Goal: Obtain resource: Obtain resource

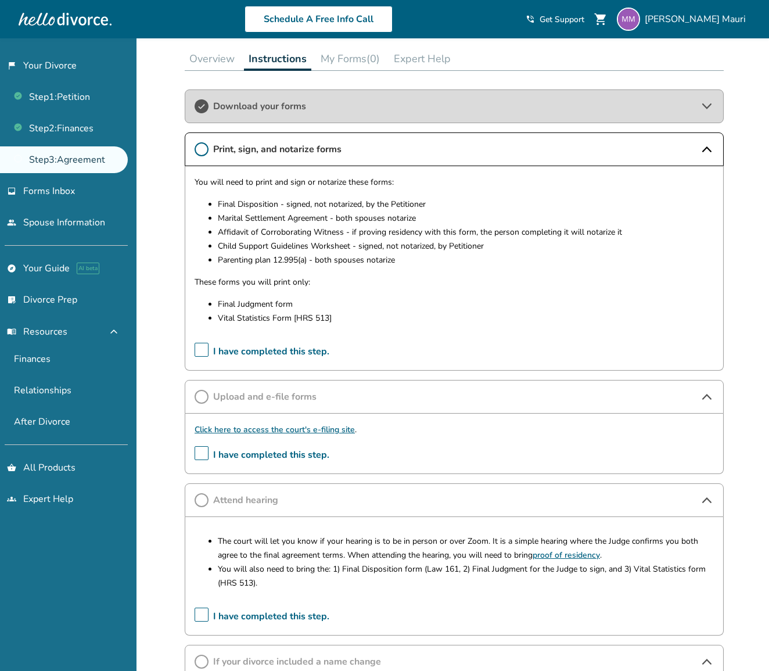
scroll to position [247, 0]
click at [202, 148] on icon at bounding box center [202, 149] width 14 height 14
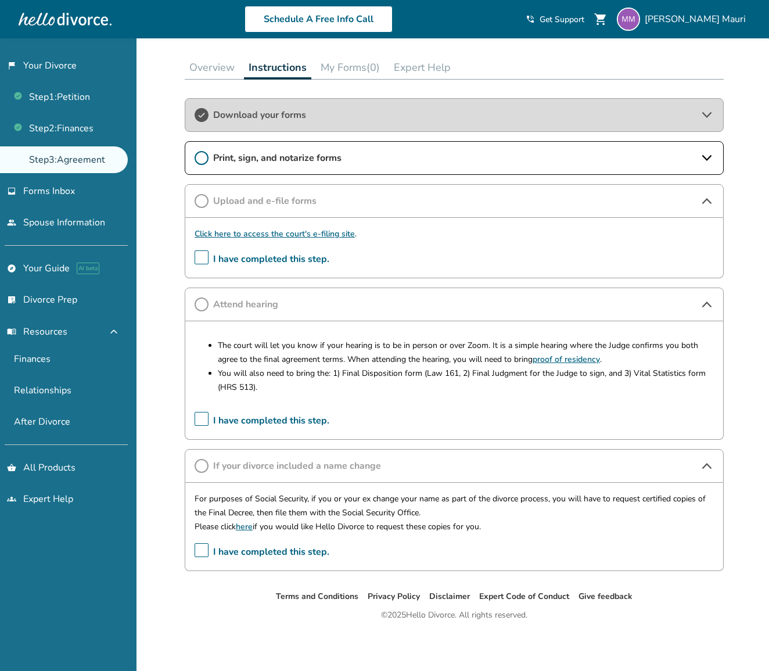
scroll to position [241, 0]
click at [201, 158] on icon at bounding box center [202, 158] width 14 height 14
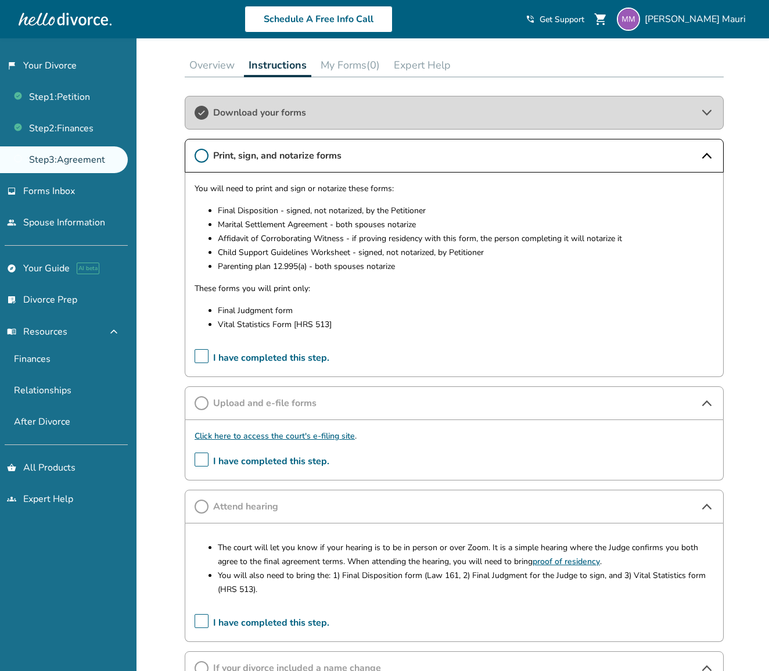
click at [349, 66] on button "My Forms (0)" at bounding box center [350, 64] width 69 height 23
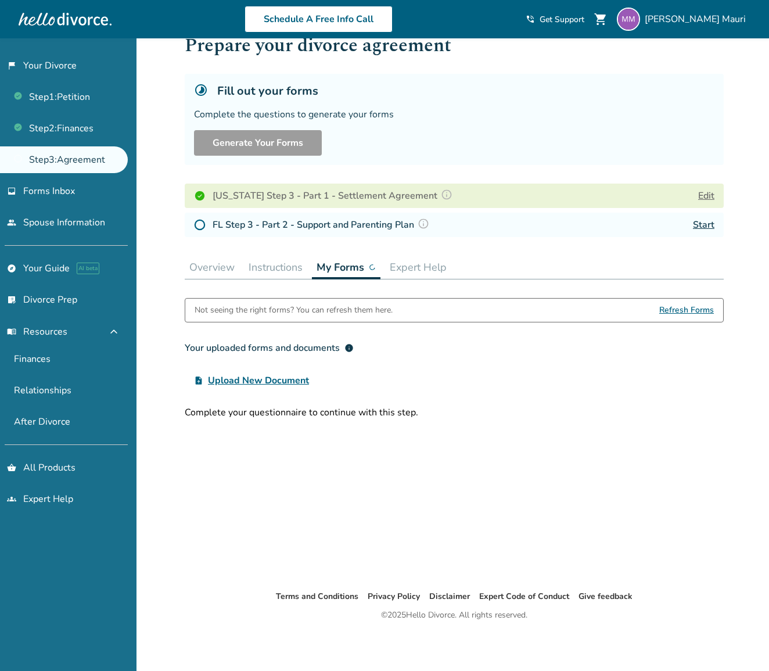
scroll to position [38, 0]
click at [200, 227] on img at bounding box center [200, 225] width 12 height 12
click at [202, 228] on img at bounding box center [200, 225] width 12 height 12
click at [700, 225] on link "Start" at bounding box center [703, 224] width 21 height 13
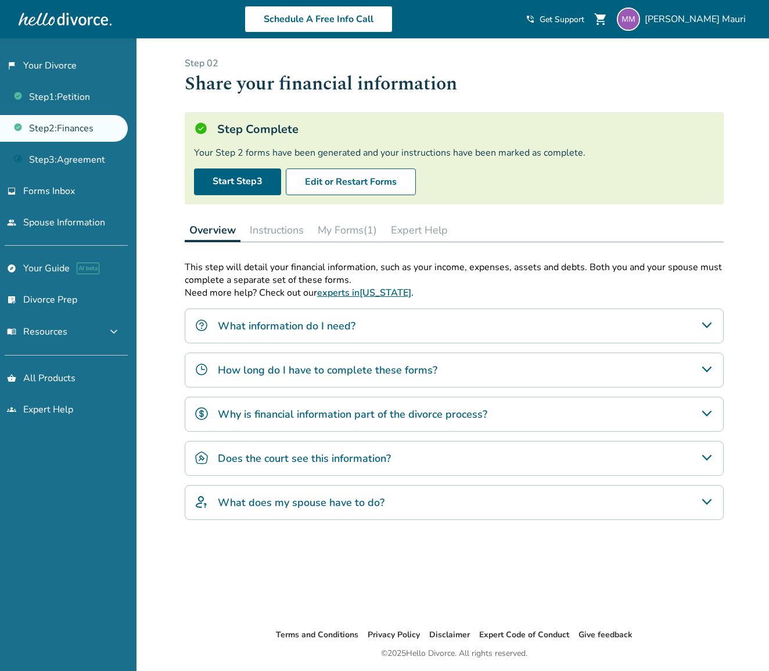
click at [343, 233] on button "My Forms (1)" at bounding box center [347, 229] width 69 height 23
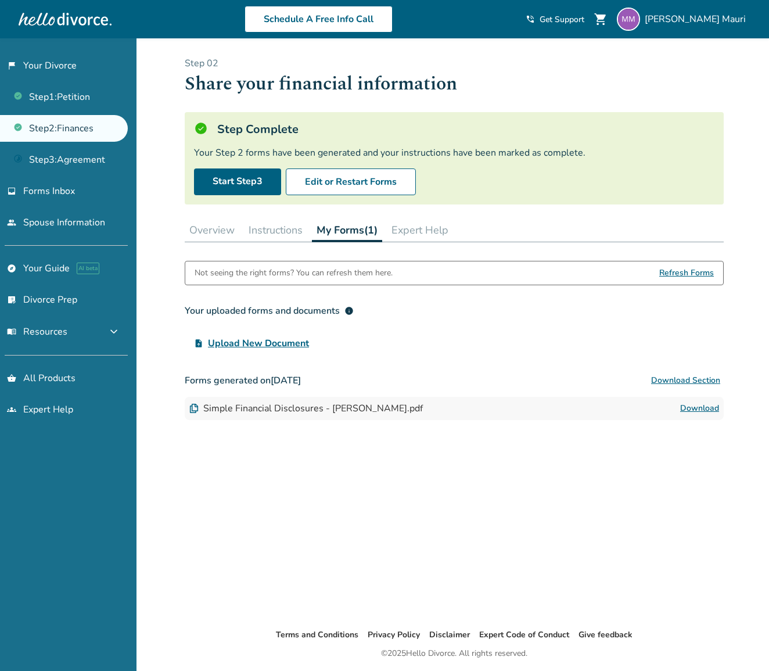
click at [263, 232] on button "Instructions" at bounding box center [275, 229] width 63 height 23
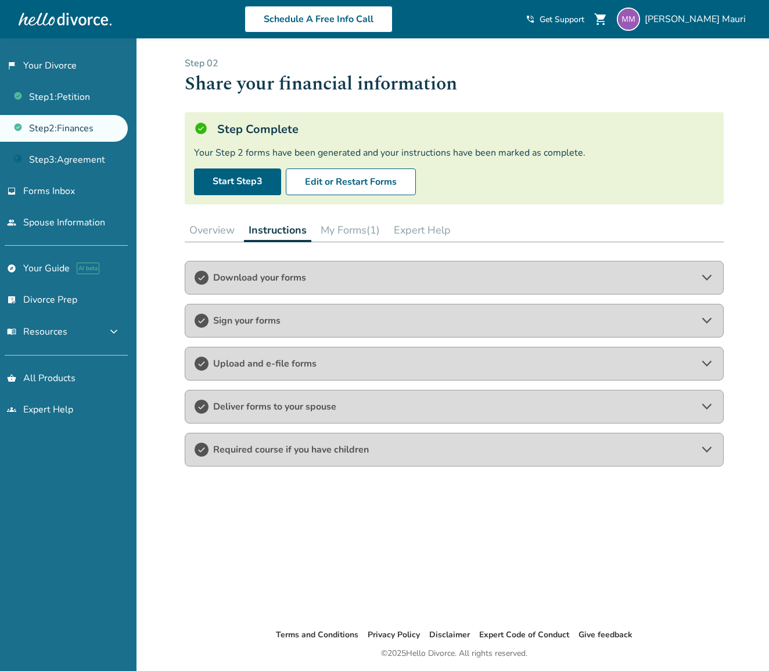
click at [209, 228] on button "Overview" at bounding box center [212, 229] width 55 height 23
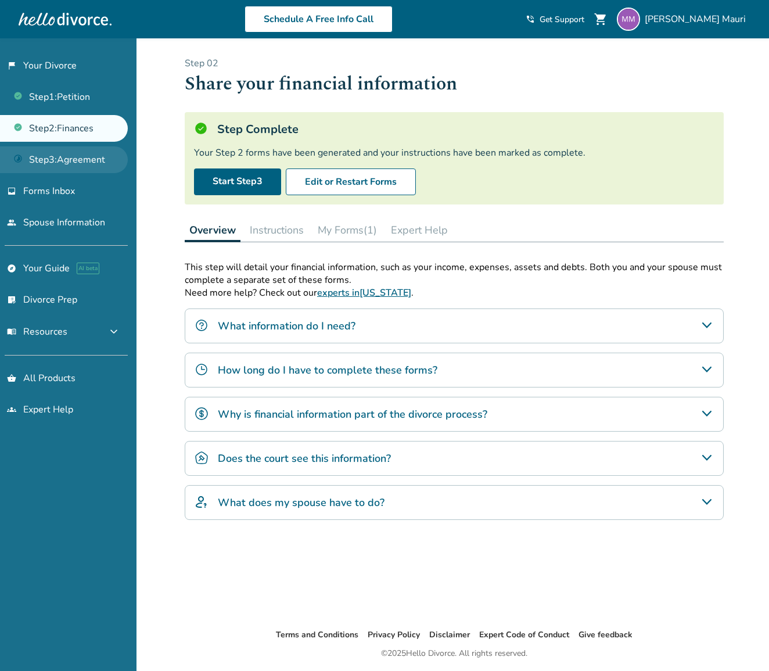
click at [68, 162] on link "Step 3 : Agreement" at bounding box center [64, 159] width 128 height 27
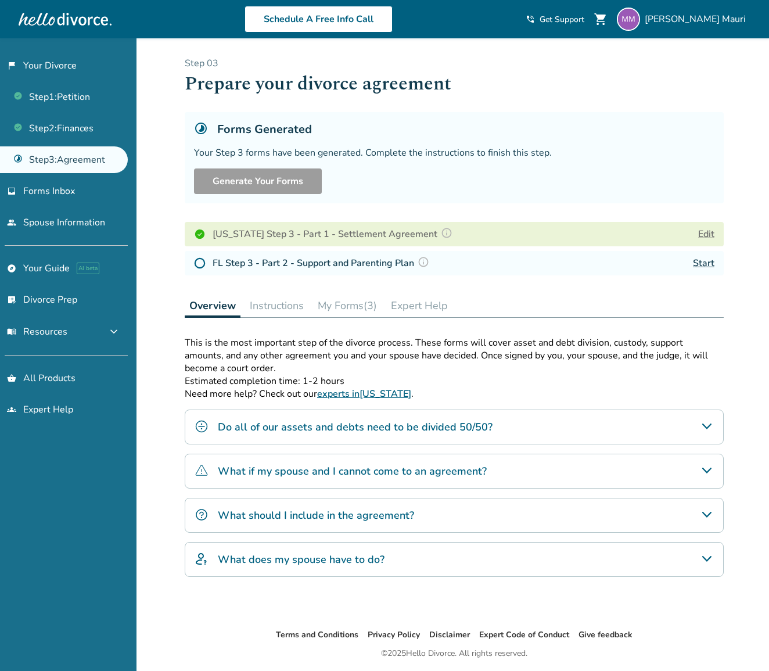
click at [342, 307] on button "My Forms (3)" at bounding box center [347, 305] width 69 height 23
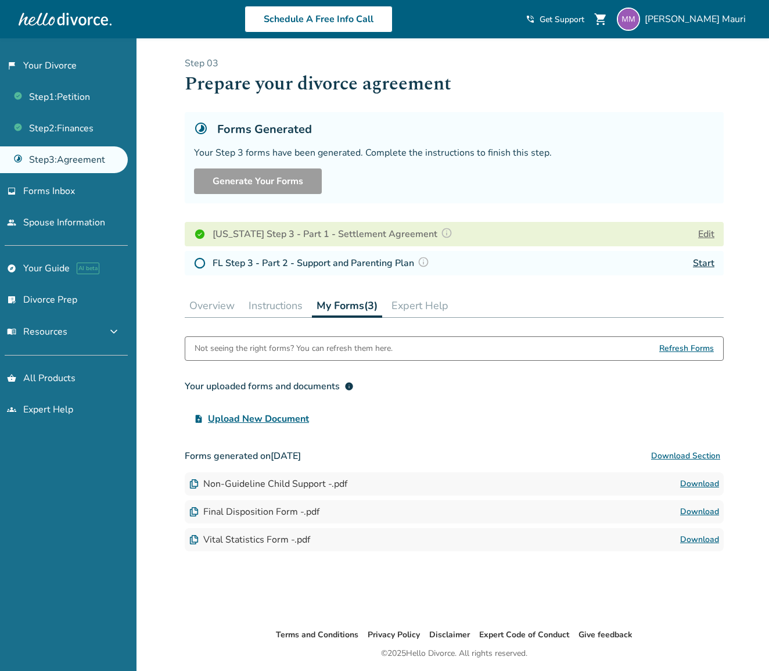
click at [697, 487] on link "Download" at bounding box center [699, 484] width 39 height 14
click at [697, 514] on link "Download" at bounding box center [699, 512] width 39 height 14
click at [274, 310] on button "Instructions" at bounding box center [275, 305] width 63 height 23
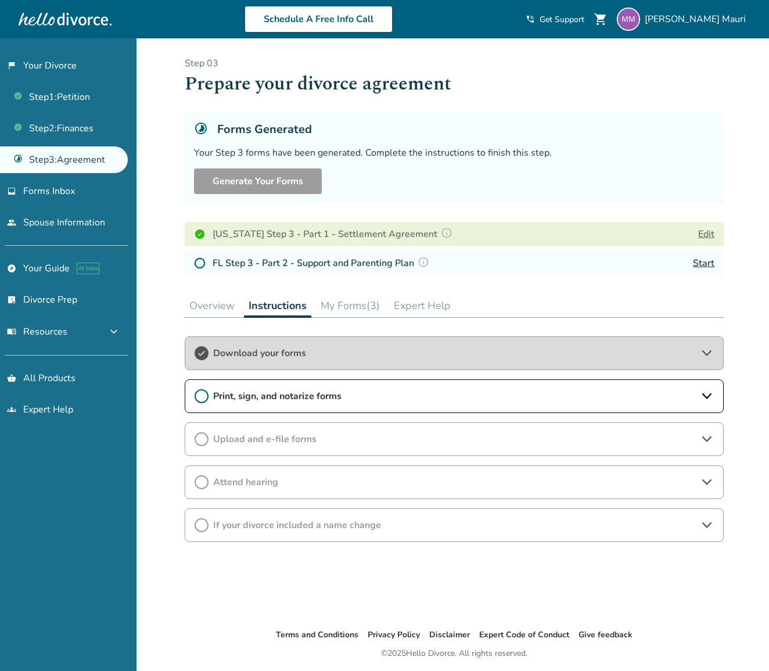
click at [212, 303] on button "Overview" at bounding box center [212, 305] width 55 height 23
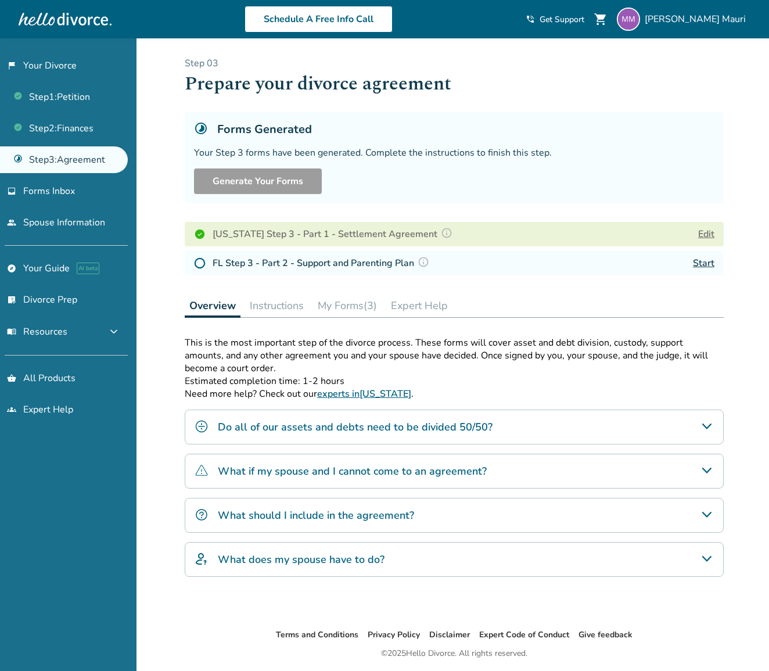
click at [346, 300] on button "My Forms (3)" at bounding box center [347, 305] width 69 height 23
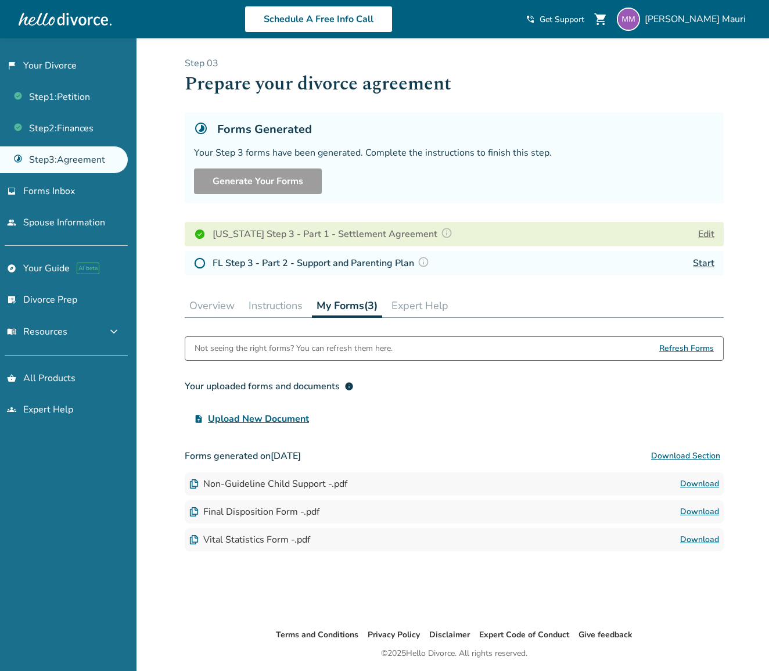
click at [687, 486] on link "Download" at bounding box center [699, 484] width 39 height 14
click at [261, 351] on div "Not seeing the right forms? You can refresh them here." at bounding box center [294, 348] width 198 height 23
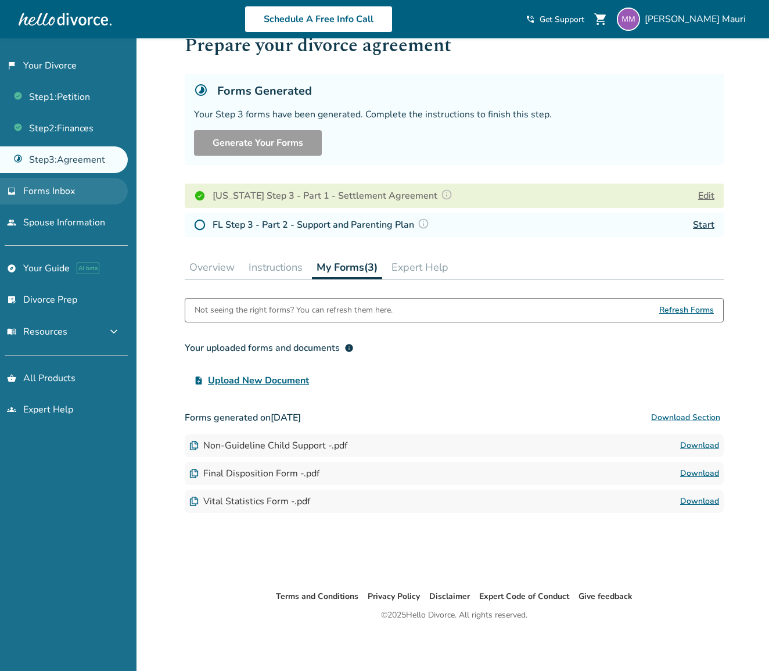
click at [81, 193] on link "inbox Forms Inbox" at bounding box center [64, 191] width 128 height 27
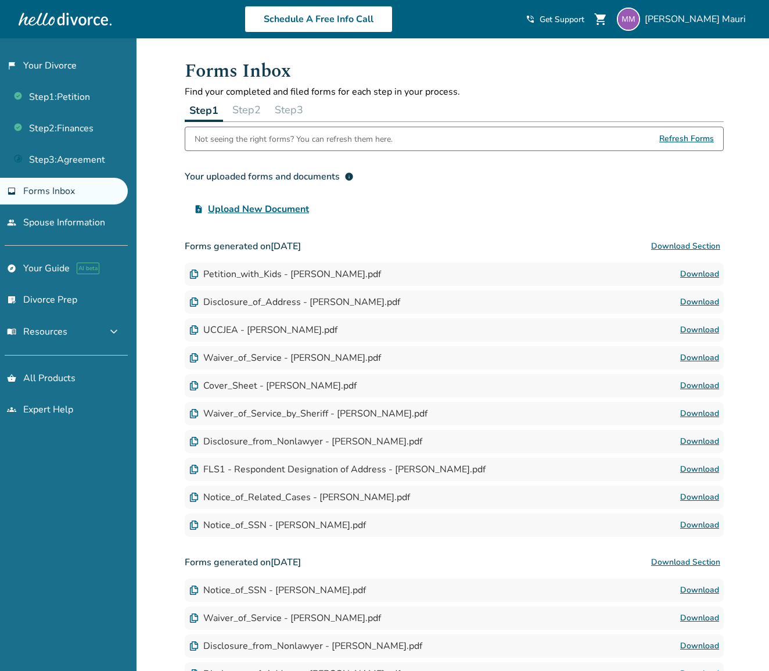
click at [307, 139] on div "Not seeing the right forms? You can refresh them here." at bounding box center [294, 138] width 198 height 23
click at [80, 331] on button "menu_book Resources expand_more" at bounding box center [64, 332] width 128 height 28
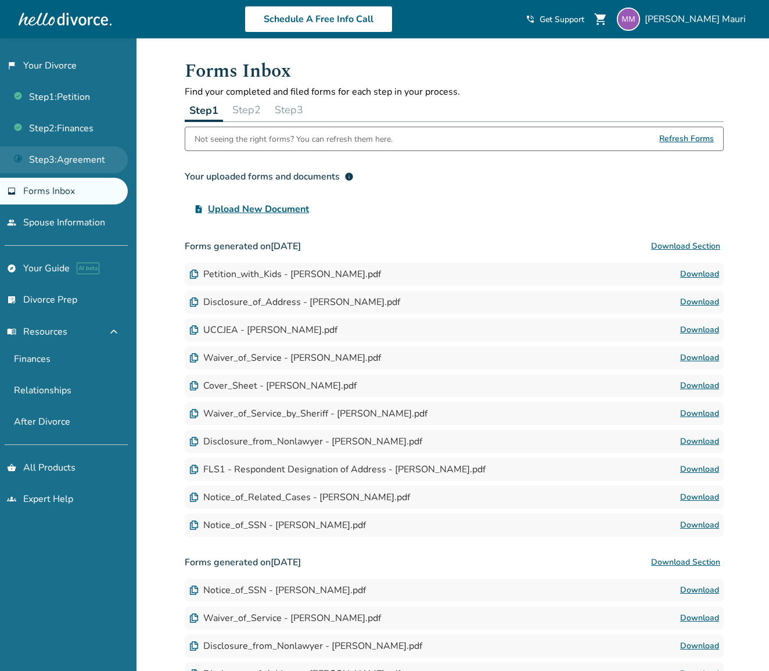
click at [84, 160] on link "Step 3 : Agreement" at bounding box center [64, 159] width 128 height 27
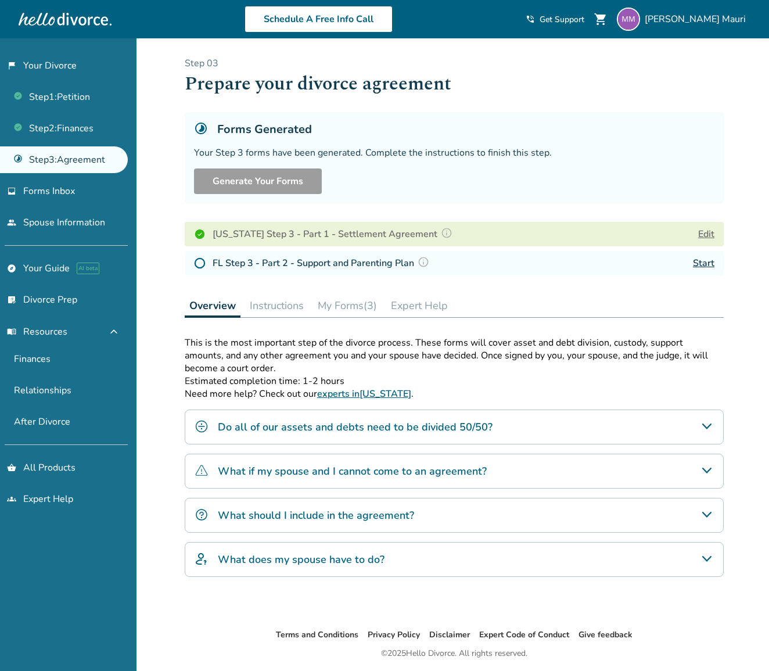
click at [293, 308] on button "Instructions" at bounding box center [276, 305] width 63 height 23
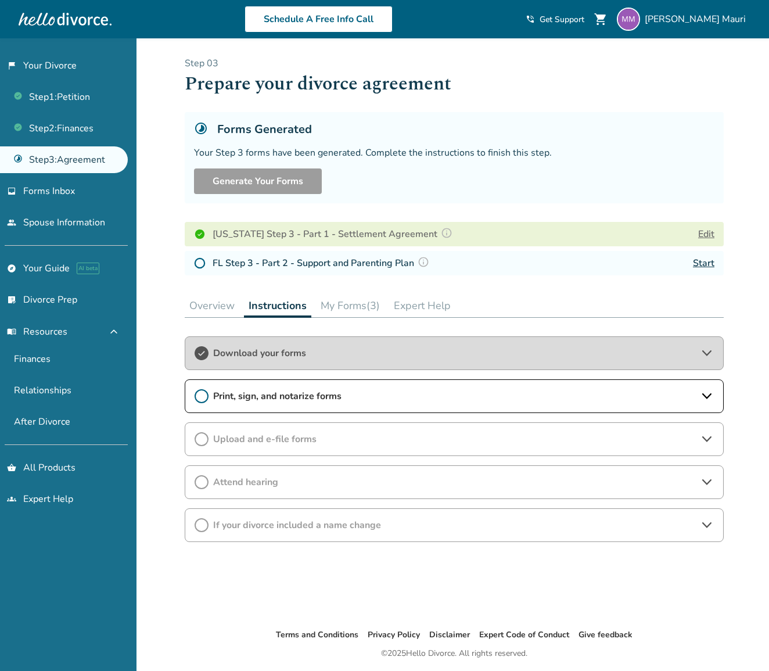
click at [356, 305] on button "My Forms (3)" at bounding box center [350, 305] width 69 height 23
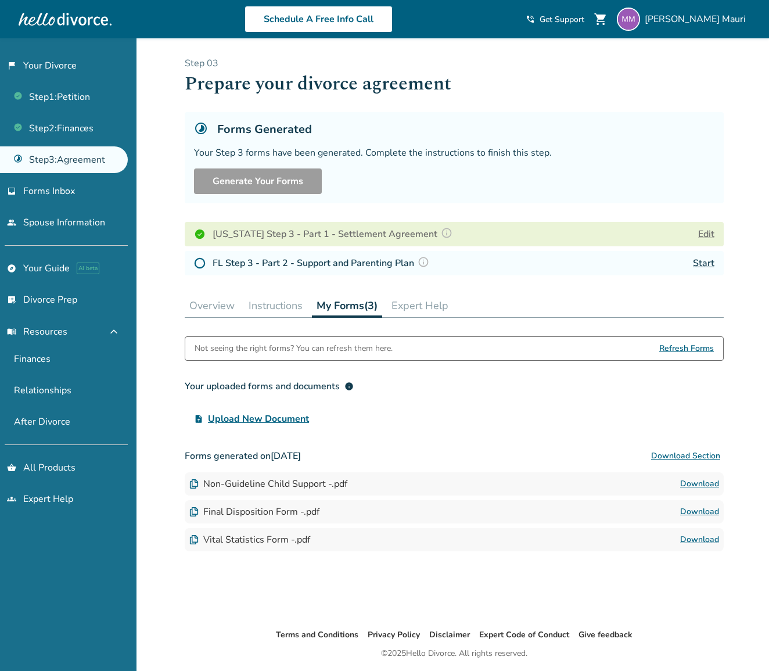
click at [413, 304] on button "Expert Help" at bounding box center [420, 305] width 66 height 23
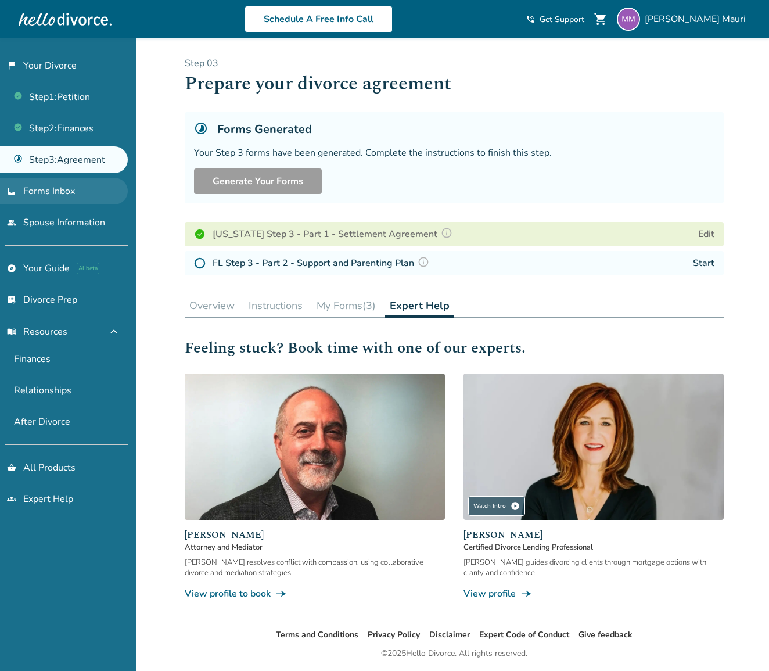
click at [80, 196] on link "inbox Forms Inbox" at bounding box center [64, 191] width 128 height 27
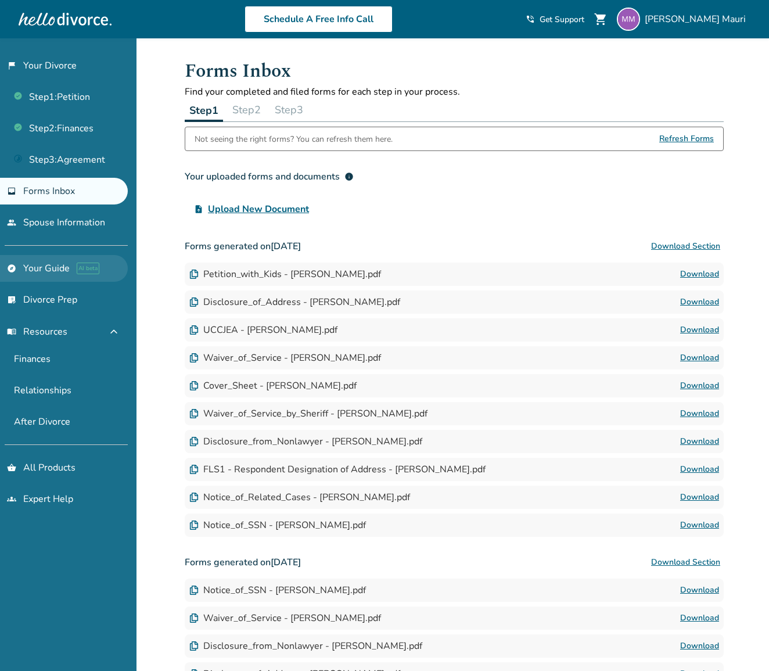
click at [81, 270] on span "AI beta" at bounding box center [88, 269] width 23 height 12
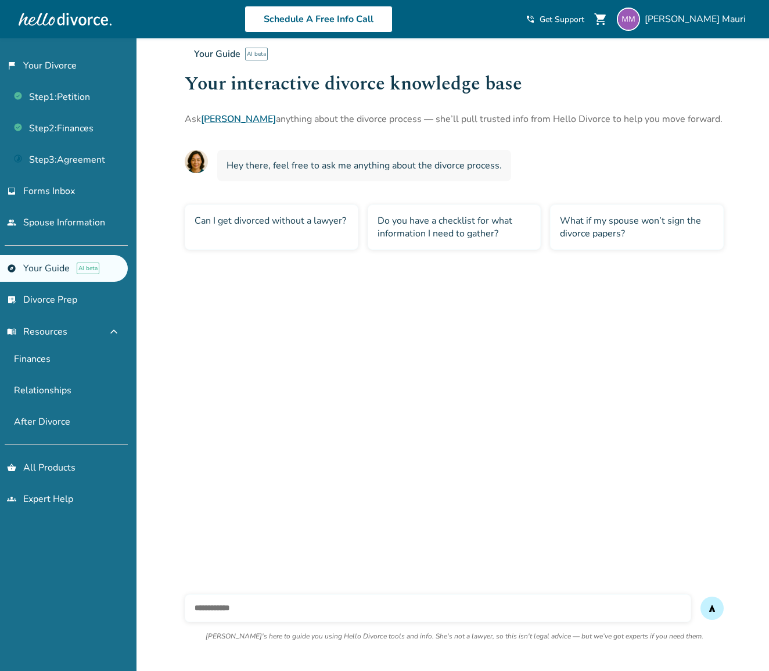
click at [336, 611] on input "text" at bounding box center [438, 608] width 507 height 28
type input "**********"
click at [712, 608] on button "send" at bounding box center [712, 608] width 23 height 23
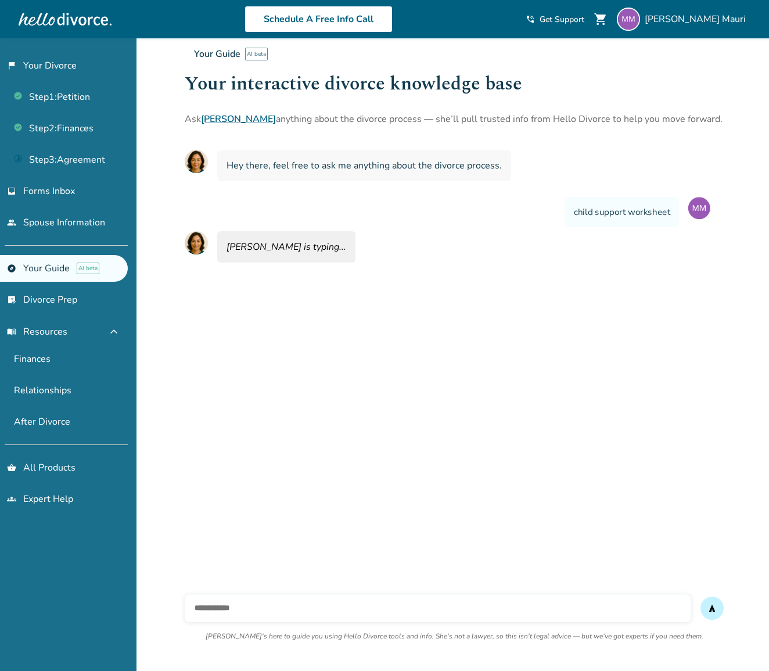
scroll to position [38, 0]
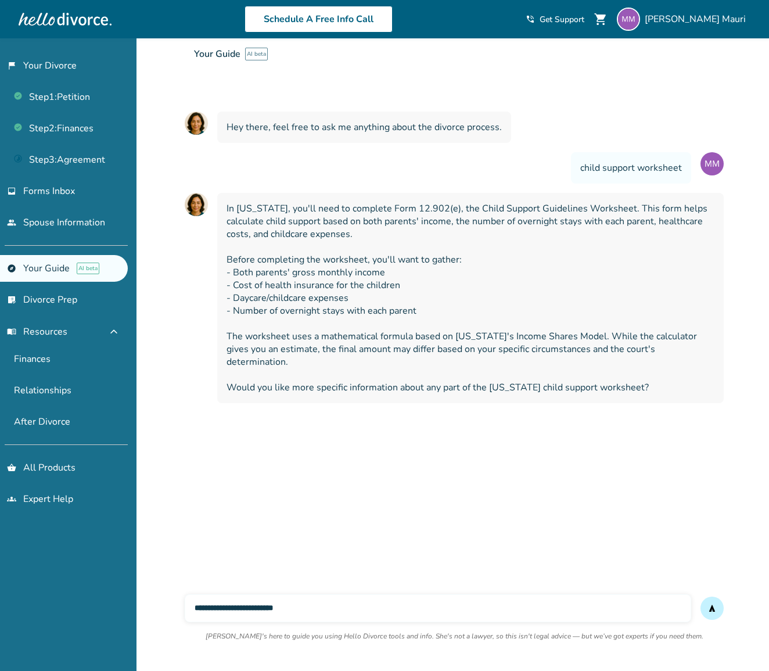
type input "**********"
click at [712, 608] on button "send" at bounding box center [712, 608] width 23 height 23
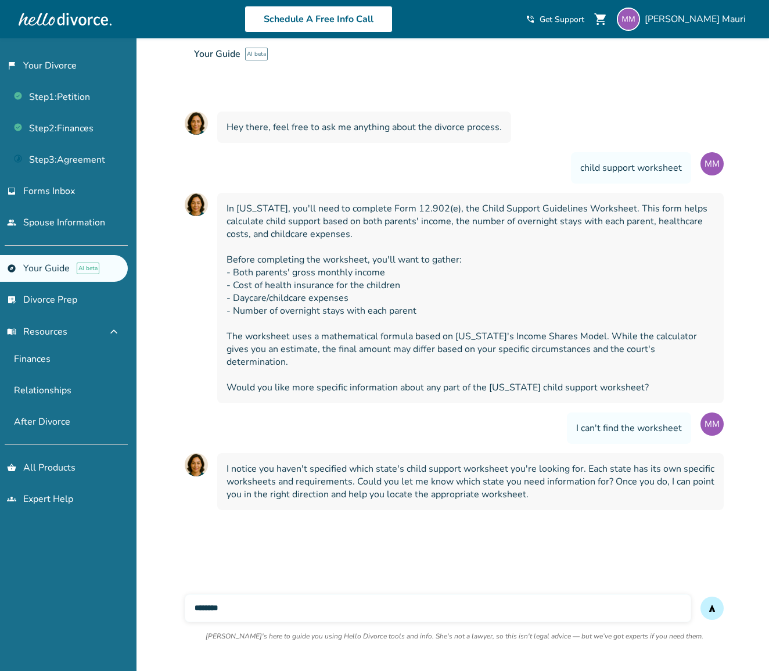
type input "*******"
click at [712, 608] on button "send" at bounding box center [712, 608] width 23 height 23
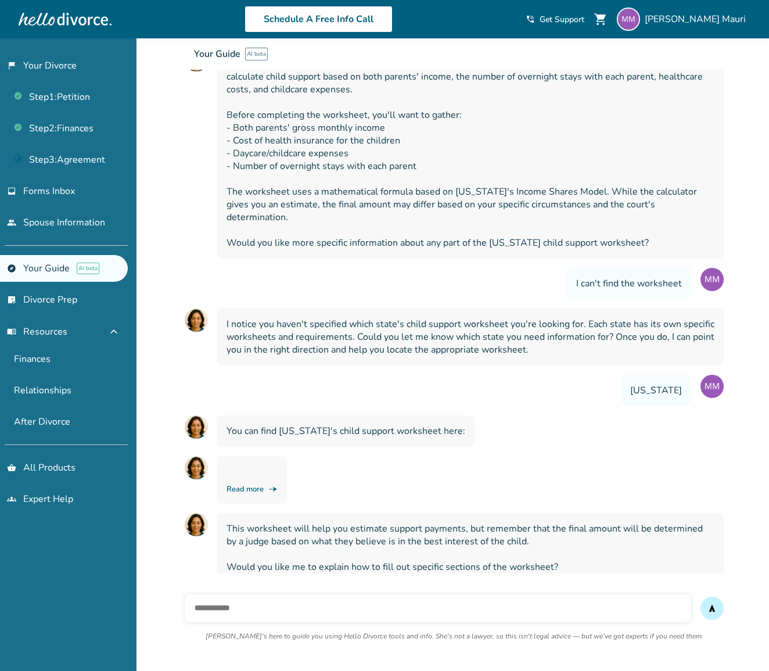
scroll to position [182, 0]
click at [264, 484] on link "Read more line_end_arrow_notch" at bounding box center [252, 489] width 51 height 10
click at [389, 607] on input "text" at bounding box center [438, 608] width 507 height 28
type input "*"
